Goal: Task Accomplishment & Management: Manage account settings

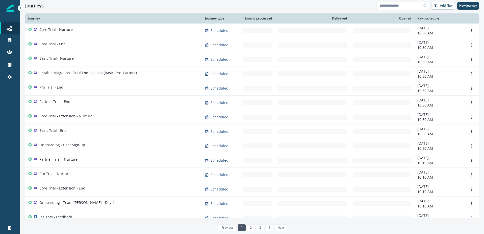
click at [394, 6] on input at bounding box center [402, 6] width 53 height 8
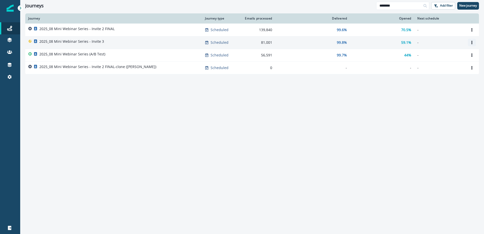
type input "********"
click at [472, 41] on icon "Options" at bounding box center [472, 43] width 1 height 4
click at [431, 55] on button "Clone" at bounding box center [448, 55] width 56 height 8
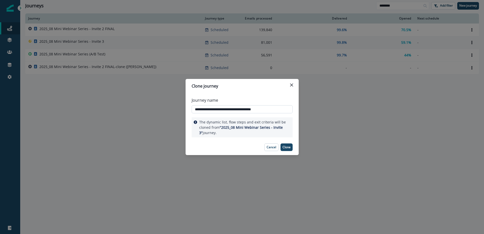
drag, startPoint x: 256, startPoint y: 108, endPoint x: 270, endPoint y: 108, distance: 13.6
click at [272, 108] on input "**********" at bounding box center [242, 109] width 101 height 8
drag, startPoint x: 257, startPoint y: 109, endPoint x: 284, endPoint y: 109, distance: 26.8
click at [284, 109] on input "**********" at bounding box center [242, 109] width 101 height 8
drag, startPoint x: 194, startPoint y: 109, endPoint x: 287, endPoint y: 110, distance: 92.5
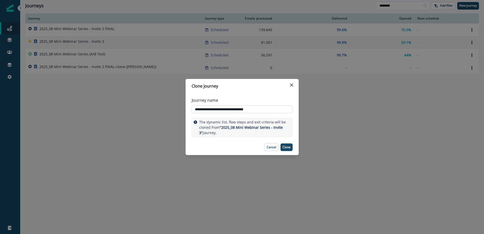
click at [287, 110] on input "**********" at bounding box center [242, 109] width 101 height 8
click at [277, 109] on input "**********" at bounding box center [242, 109] width 101 height 8
type input "**********"
click at [289, 148] on p "Clone" at bounding box center [287, 147] width 8 height 4
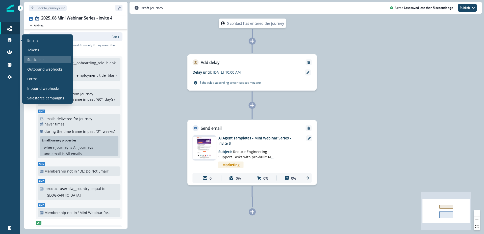
click at [42, 59] on p "Static lists" at bounding box center [35, 59] width 17 height 5
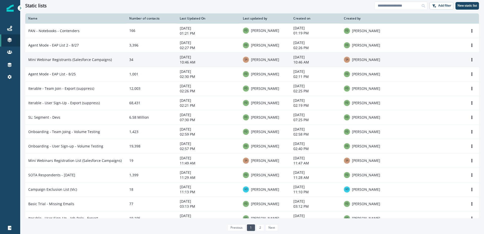
click at [86, 59] on td "Mini Webinar Registrants (Salesforce Campaigns)" at bounding box center [75, 59] width 101 height 14
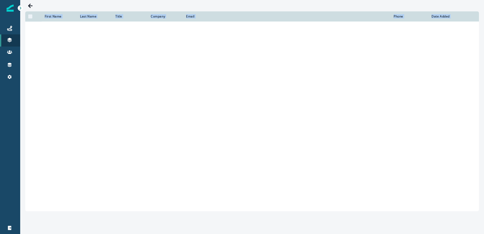
click at [86, 59] on td at bounding box center [94, 65] width 35 height 13
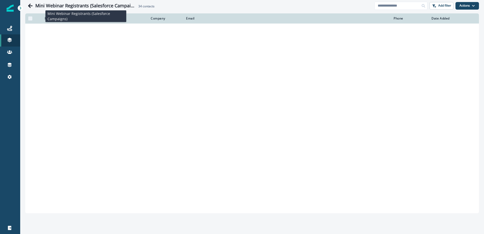
click at [104, 7] on h1 "Mini Webinar Registrants (Salesforce Campaigns)" at bounding box center [85, 6] width 101 height 6
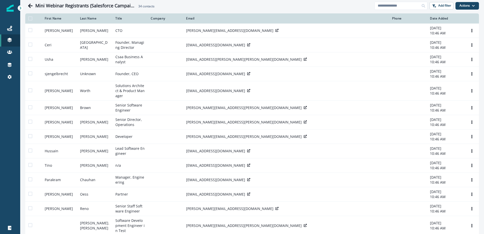
click at [103, 7] on h1 "Mini Webinar Registrants (Salesforce Campaigns)" at bounding box center [85, 6] width 101 height 6
copy h1 "Mini Webinar Registrants (Salesforce Campaigns)"
click at [28, 5] on icon "Go back" at bounding box center [30, 5] width 5 height 5
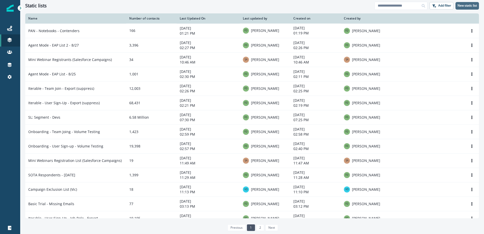
click at [469, 6] on p "New static list" at bounding box center [467, 6] width 19 height 4
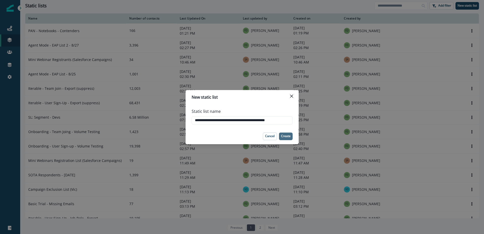
type input "**********"
click at [285, 137] on p "Create" at bounding box center [286, 136] width 10 height 4
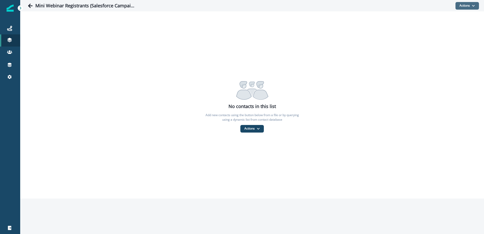
click at [466, 7] on button "Actions" at bounding box center [467, 6] width 23 height 8
click at [458, 35] on button "From a dynamic list" at bounding box center [456, 36] width 45 height 8
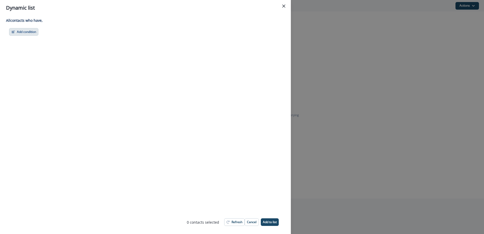
click at [30, 32] on button "Add condition" at bounding box center [23, 32] width 29 height 8
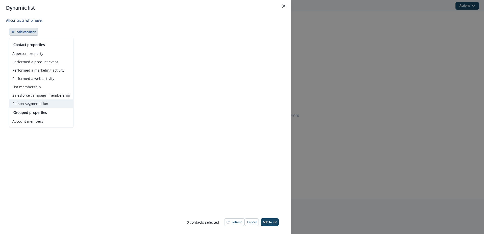
click at [35, 106] on button "Person segmentation" at bounding box center [41, 103] width 64 height 8
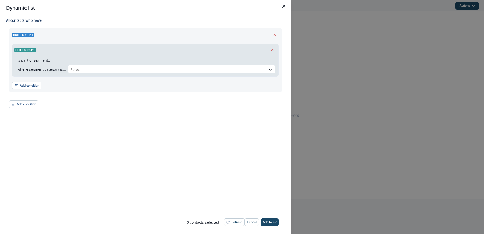
click at [277, 36] on button "Remove" at bounding box center [275, 35] width 8 height 8
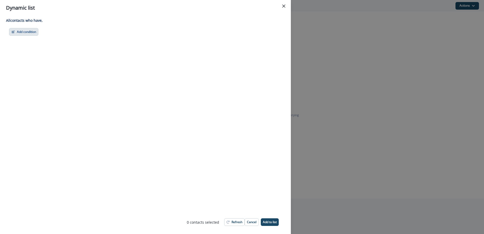
click at [32, 32] on button "Add condition" at bounding box center [23, 32] width 29 height 8
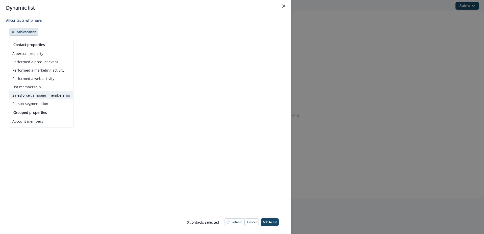
click at [41, 96] on button "Salesforce campaign membership" at bounding box center [41, 95] width 64 height 8
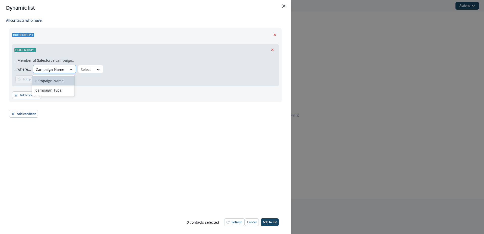
click at [50, 70] on div at bounding box center [50, 69] width 28 height 6
click at [88, 70] on div at bounding box center [86, 69] width 11 height 6
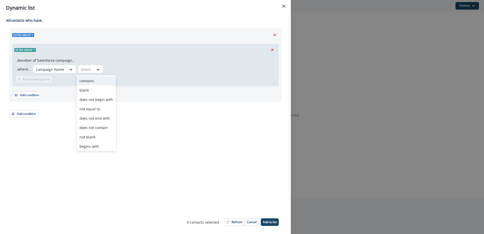
click at [96, 80] on div "contains" at bounding box center [97, 80] width 40 height 9
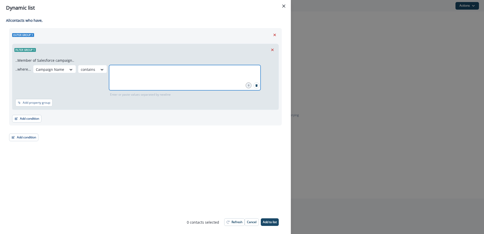
click at [118, 70] on input "text" at bounding box center [185, 71] width 150 height 10
type input "**********"
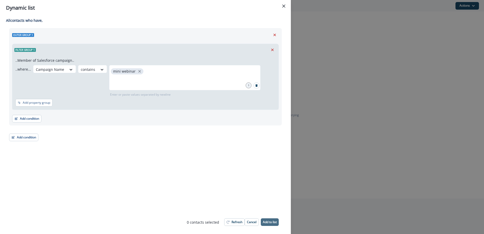
click at [271, 222] on p "Add to list" at bounding box center [270, 222] width 14 height 4
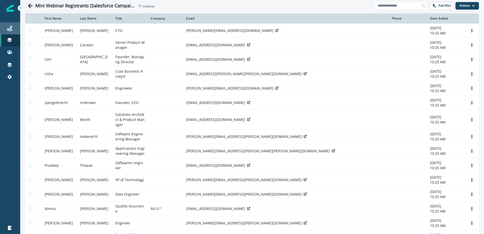
click at [12, 30] on div "Journeys" at bounding box center [10, 28] width 16 height 6
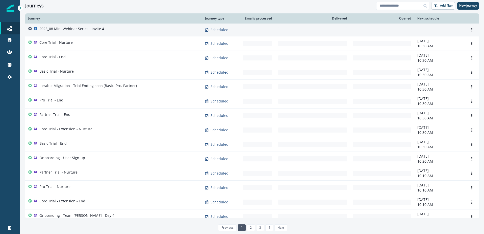
click at [66, 27] on p "2025_08 Mini Webinar Series - Invite 4" at bounding box center [71, 28] width 65 height 5
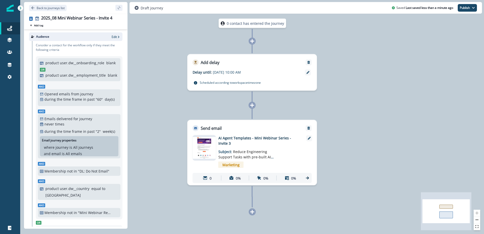
click at [288, 141] on p "AI Agent Templates - Mini Webinar Series - Invite 3" at bounding box center [259, 140] width 81 height 11
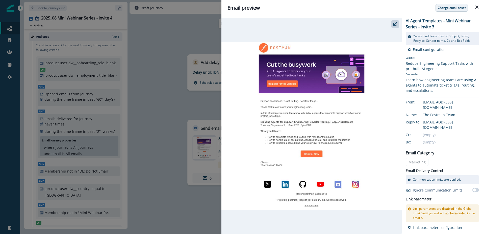
click at [446, 8] on p "Change email asset" at bounding box center [452, 8] width 28 height 4
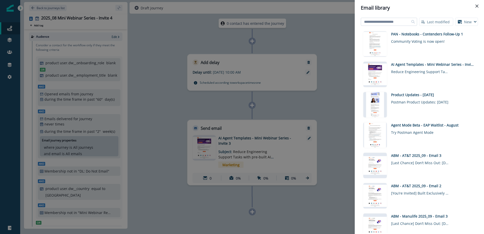
click at [394, 22] on input at bounding box center [389, 22] width 56 height 8
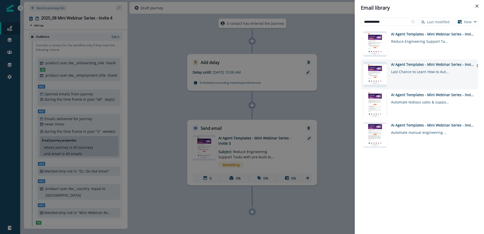
type input "**********"
click at [416, 67] on div "AI Agent Templates - Mini Webinar Series - Invite 4" at bounding box center [432, 64] width 83 height 5
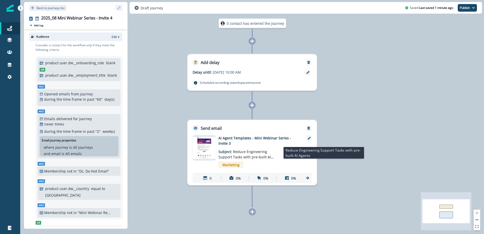
click at [274, 149] on span "Reduce Engineering Support Tasks with pre-built AI Agents" at bounding box center [246, 156] width 55 height 15
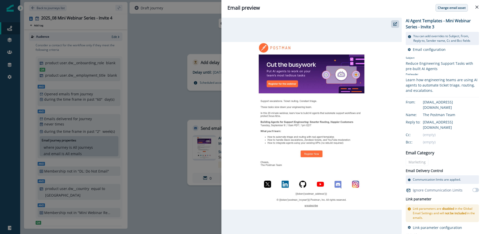
click at [454, 11] on button "Change email asset" at bounding box center [452, 8] width 32 height 8
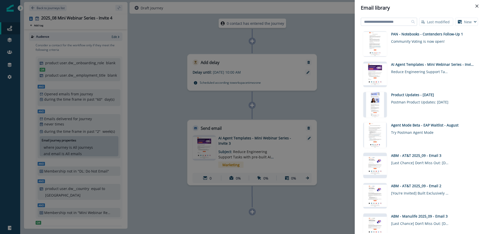
click at [384, 19] on input at bounding box center [389, 22] width 56 height 8
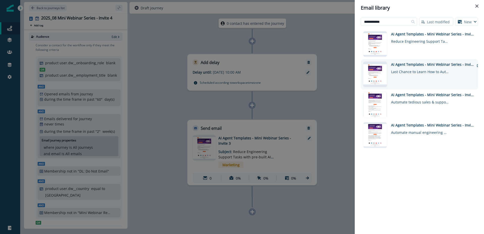
type input "**********"
click at [436, 66] on div "AI Agent Templates - Mini Webinar Series - Invite 4" at bounding box center [432, 64] width 83 height 5
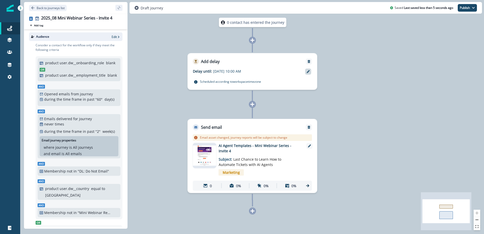
click at [308, 70] on icon at bounding box center [308, 71] width 3 height 3
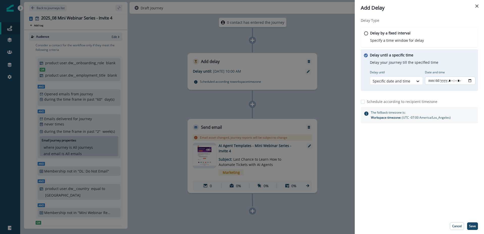
click at [448, 81] on input "Date and time" at bounding box center [450, 81] width 51 height 8
click at [471, 80] on input "Date and time" at bounding box center [450, 81] width 51 height 8
click at [468, 79] on input "Date and time" at bounding box center [450, 81] width 51 height 8
click at [470, 81] on input "Date and time" at bounding box center [450, 81] width 51 height 8
type input "**********"
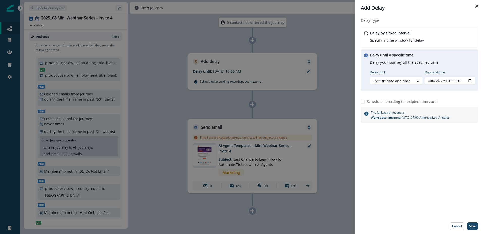
click at [458, 186] on div "Delay Type Delay by a fixed interval Specify a time window for delay Delay unti…" at bounding box center [419, 117] width 129 height 202
click at [474, 225] on p "Save" at bounding box center [472, 226] width 7 height 4
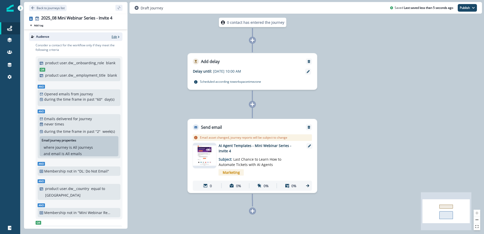
click at [114, 39] on p "Edit" at bounding box center [114, 37] width 5 height 4
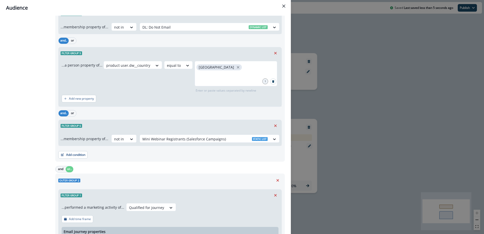
scroll to position [307, 0]
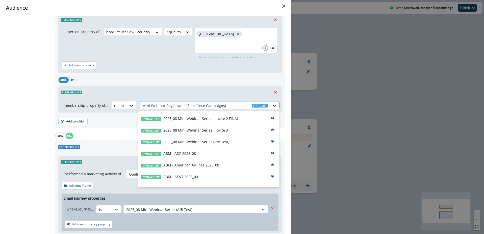
click at [215, 104] on div at bounding box center [205, 105] width 125 height 6
click at [199, 105] on div at bounding box center [205, 105] width 125 height 6
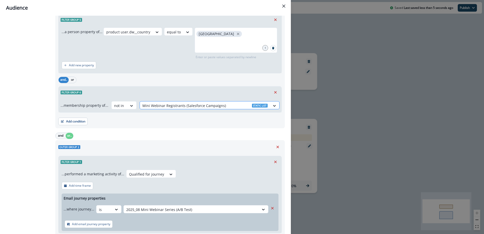
click at [199, 105] on div at bounding box center [205, 105] width 125 height 6
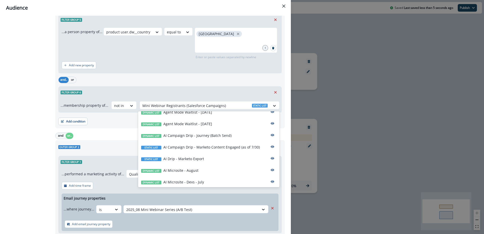
scroll to position [0, 0]
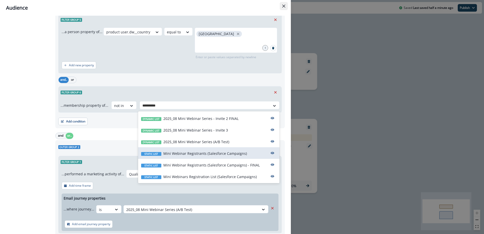
type input "**********"
click at [285, 5] on icon "Close" at bounding box center [284, 6] width 3 height 3
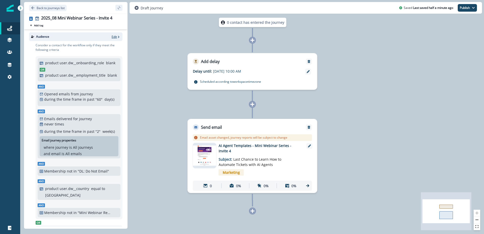
click at [115, 35] on p "Edit" at bounding box center [114, 37] width 5 height 4
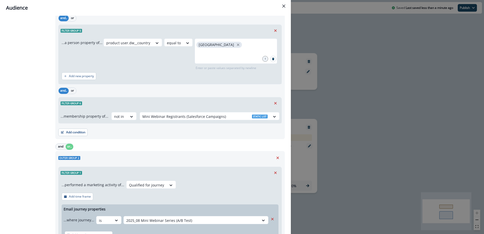
scroll to position [294, 0]
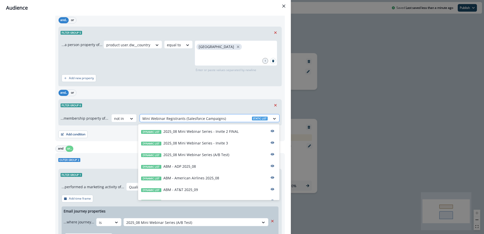
click at [155, 120] on div at bounding box center [205, 118] width 125 height 6
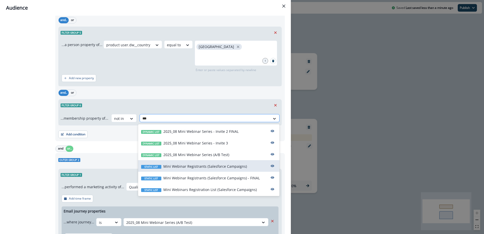
type input "****"
click at [212, 177] on p "Mini Webinar Registrants (Salesforce Campaigns) - FINAL" at bounding box center [211, 177] width 97 height 5
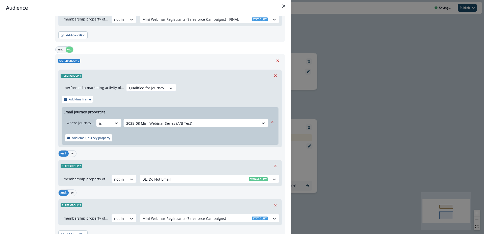
scroll to position [417, 0]
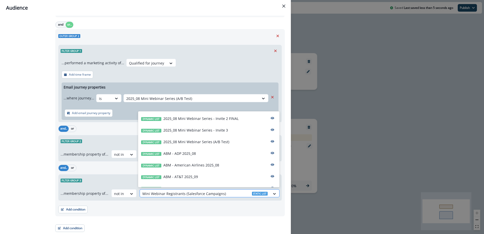
click at [176, 194] on div at bounding box center [205, 193] width 125 height 6
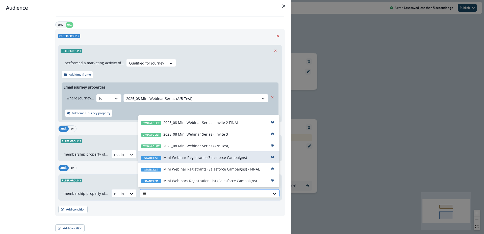
type input "****"
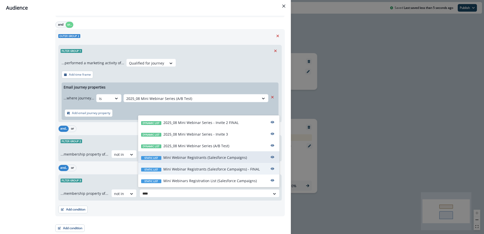
click at [228, 169] on p "Mini Webinar Registrants (Salesforce Campaigns) - FINAL" at bounding box center [211, 168] width 97 height 5
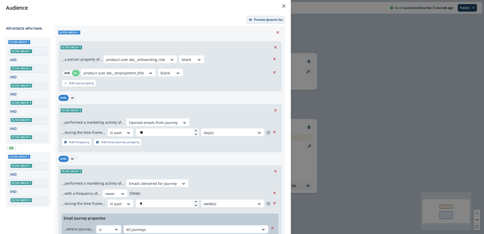
scroll to position [2, 0]
click at [263, 21] on p "Preview dynamic list" at bounding box center [268, 19] width 29 height 4
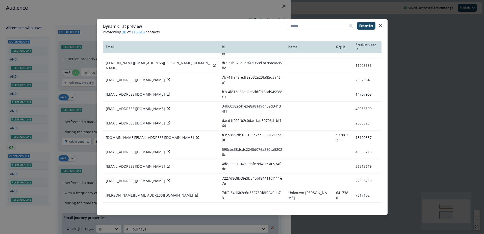
scroll to position [99, 0]
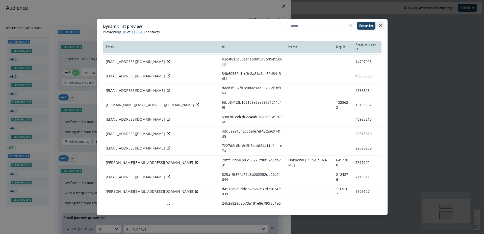
click at [381, 26] on icon "Close" at bounding box center [380, 25] width 3 height 3
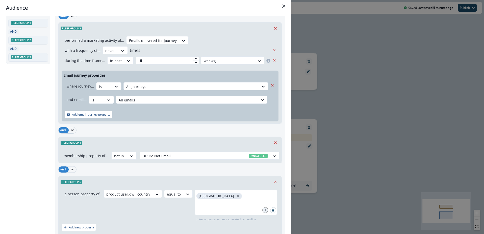
scroll to position [0, 0]
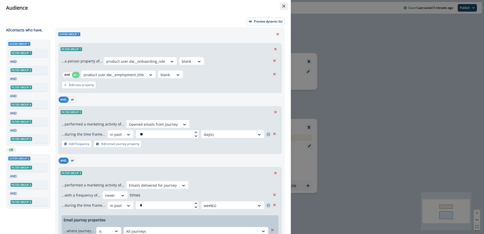
click at [283, 5] on icon "Close" at bounding box center [284, 6] width 3 height 3
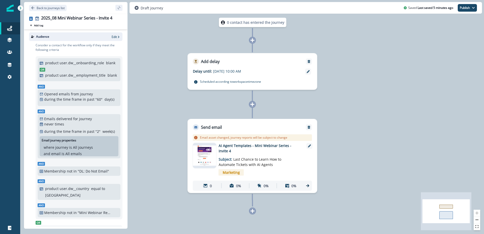
click at [415, 110] on div "0 contact has entered the journey Add delay Delay until: [DATE] 10:00 AM Delay …" at bounding box center [252, 117] width 464 height 234
click at [203, 157] on img at bounding box center [204, 155] width 23 height 20
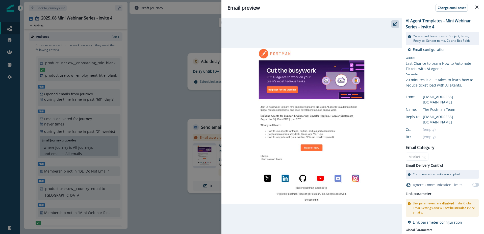
click at [321, 89] on img at bounding box center [312, 126] width 180 height 156
click at [396, 26] on button "button" at bounding box center [395, 24] width 8 height 8
click at [394, 23] on icon "button" at bounding box center [396, 24] width 4 height 4
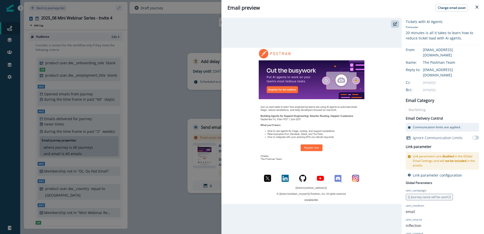
scroll to position [55, 0]
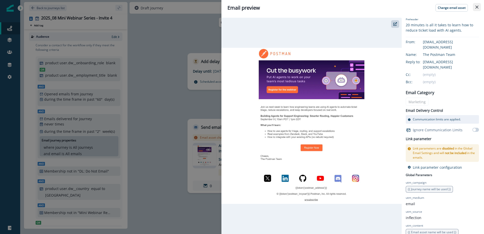
click at [477, 7] on icon "Close" at bounding box center [477, 7] width 3 height 3
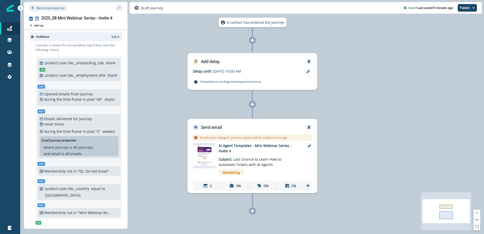
scroll to position [124, 0]
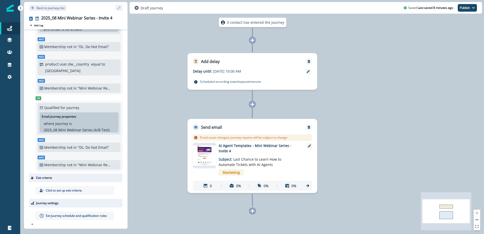
click at [71, 214] on p "Set journey schedule and qualification rules" at bounding box center [76, 215] width 61 height 5
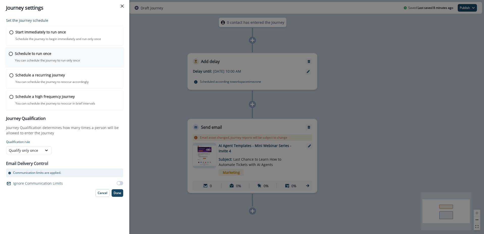
click at [50, 56] on div "Schedule to run once You can schedule the journey to run only once Journey is s…" at bounding box center [68, 57] width 106 height 12
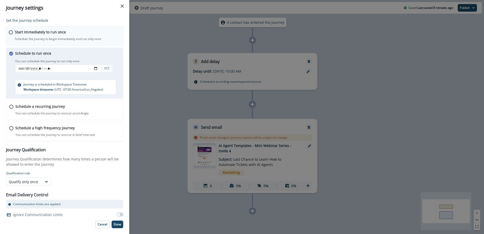
click at [59, 37] on p "Schedule the journey to begin immediately and run only once" at bounding box center [58, 39] width 86 height 5
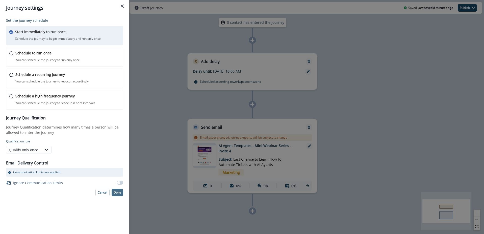
click at [118, 194] on p "Done" at bounding box center [118, 193] width 8 height 4
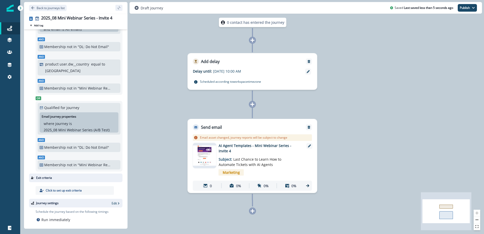
click at [441, 92] on div "0 contact has entered the journey Add delay Delay until: [DATE] 10:00 AM Delay …" at bounding box center [252, 117] width 464 height 234
click at [468, 6] on button "Publish" at bounding box center [467, 8] width 19 height 8
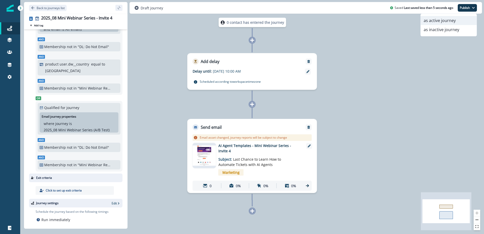
click at [443, 21] on button "as active journey" at bounding box center [449, 20] width 56 height 9
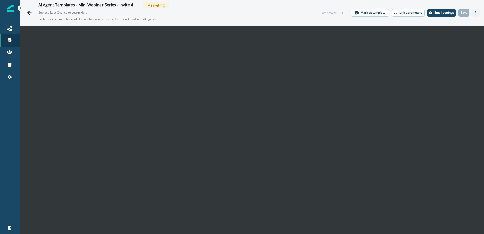
click at [476, 14] on icon "Actions" at bounding box center [476, 13] width 1 height 4
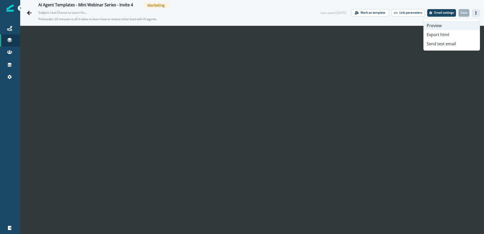
click at [445, 25] on button "Preview" at bounding box center [452, 25] width 56 height 9
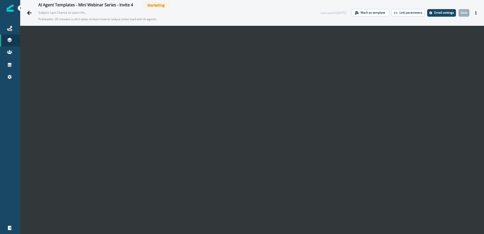
scroll to position [8, 0]
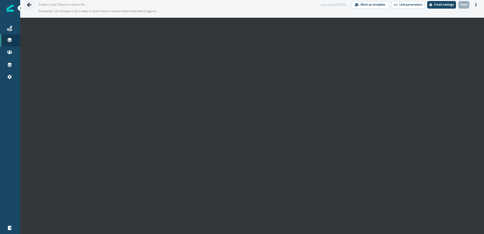
click at [27, 4] on icon "Go back" at bounding box center [29, 4] width 5 height 5
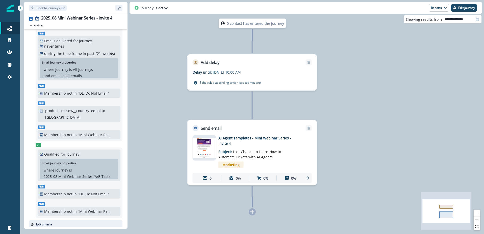
scroll to position [143, 0]
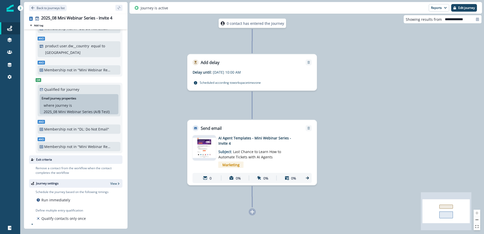
click at [453, 19] on input "**********" at bounding box center [462, 19] width 40 height 8
select select "*"
select select "****"
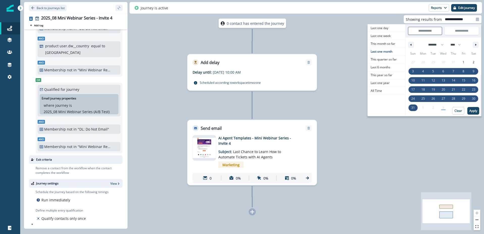
click at [337, 23] on div "0 contact has entered the journey Add delay Delay until: [DATE] 10:00 AM Delay …" at bounding box center [252, 117] width 464 height 234
click at [349, 29] on div "0 contact has entered the journey Add delay Delay until: [DATE] 10:00 AM Delay …" at bounding box center [252, 117] width 464 height 234
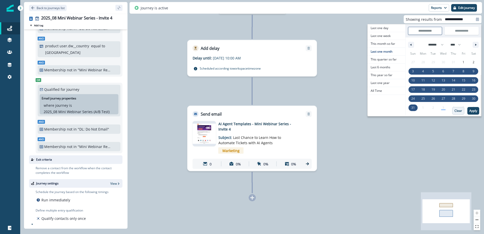
click at [460, 112] on p "Clear" at bounding box center [459, 111] width 8 height 4
type input "**********"
select select "*"
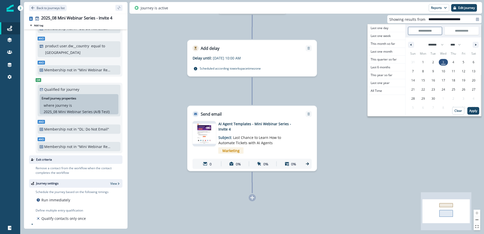
click at [443, 139] on div "0 contact has entered the journey Add delay Delay until: [DATE] 10:00 AM Delay …" at bounding box center [252, 117] width 464 height 234
click at [433, 142] on div "0 contact has entered the journey Add delay Delay until: [DATE] 10:00 AM Delay …" at bounding box center [252, 117] width 464 height 234
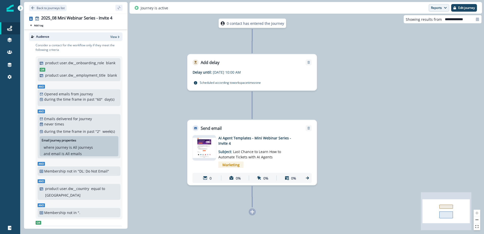
click at [445, 6] on icon "button" at bounding box center [445, 7] width 3 height 3
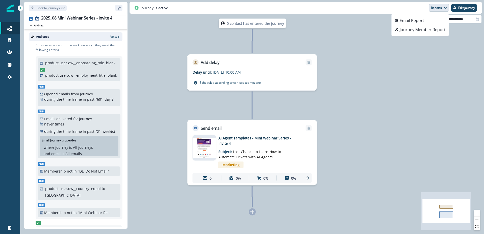
click at [429, 73] on div "0 contact has entered the journey Add delay Delay until: [DATE] 10:00 AM Delay …" at bounding box center [252, 117] width 464 height 234
click at [370, 40] on div "0 contact has entered the journey Add delay Delay until: [DATE] 10:00 AM Delay …" at bounding box center [252, 117] width 464 height 234
click at [359, 36] on div "0 contact has entered the journey Add delay Delay until: [DATE] 10:00 AM Delay …" at bounding box center [252, 117] width 464 height 234
